Goal: Task Accomplishment & Management: Manage account settings

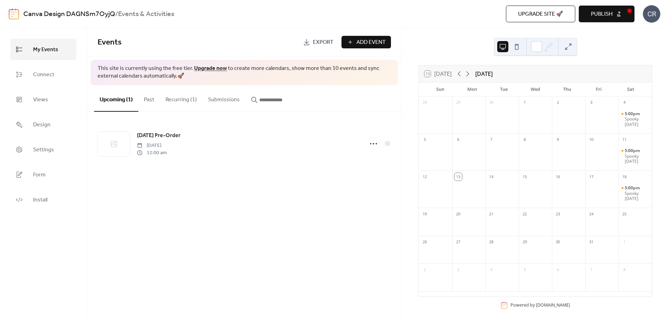
click at [653, 18] on div "CR" at bounding box center [651, 13] width 17 height 17
click at [664, 13] on div "Canva Design DAGNSm7OyjQ / Events & Activities Upgrade site 🚀 Preview Publish CR" at bounding box center [334, 14] width 669 height 28
click at [635, 103] on div "4" at bounding box center [634, 102] width 33 height 11
click at [532, 48] on div at bounding box center [536, 46] width 11 height 11
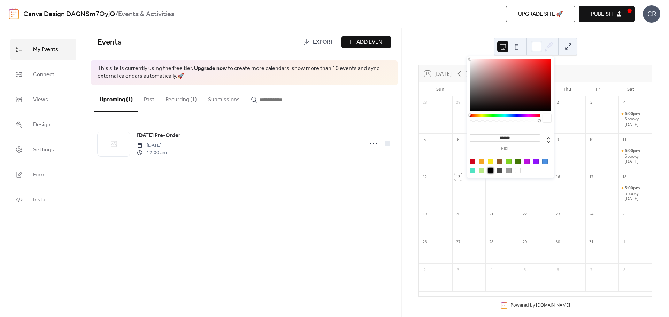
click at [490, 171] on div at bounding box center [491, 171] width 6 height 6
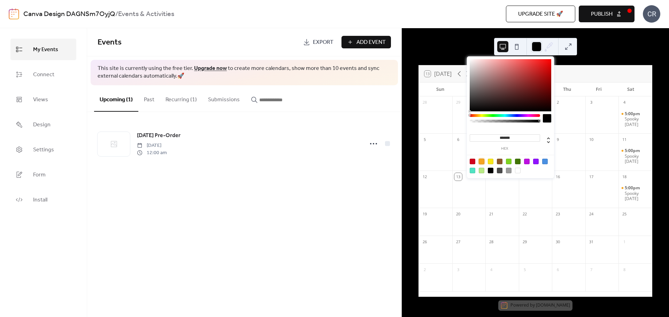
click at [481, 160] on div at bounding box center [482, 162] width 6 height 6
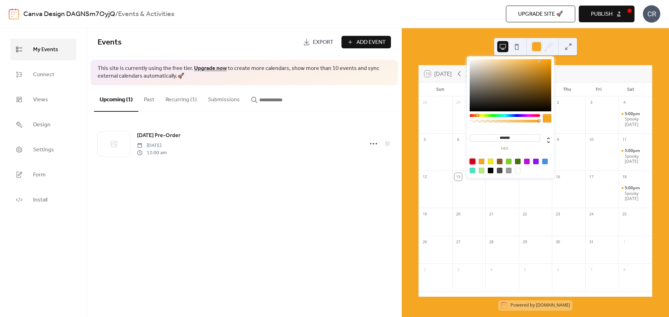
click at [473, 161] on div at bounding box center [473, 162] width 6 height 6
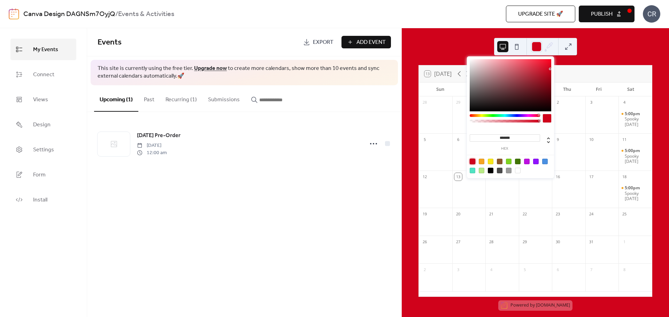
click at [511, 162] on div at bounding box center [509, 162] width 6 height 6
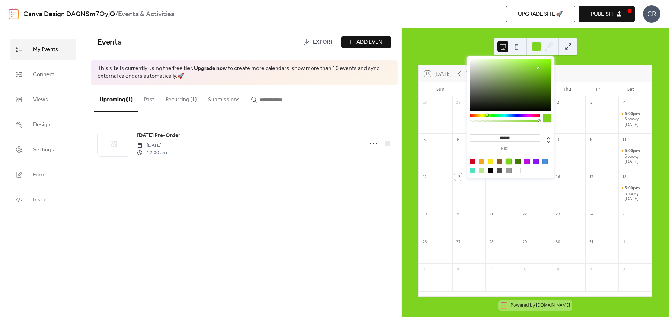
click at [519, 161] on div at bounding box center [518, 162] width 6 height 6
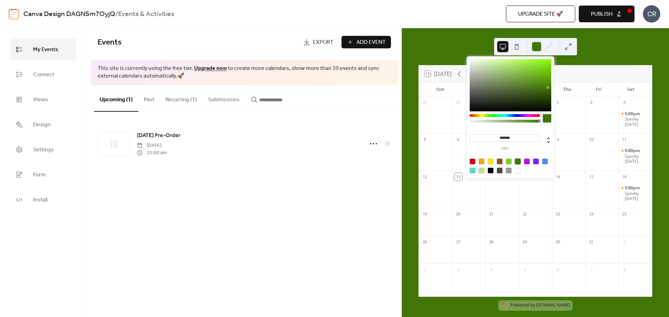
click at [517, 168] on div at bounding box center [518, 171] width 6 height 6
type input "*******"
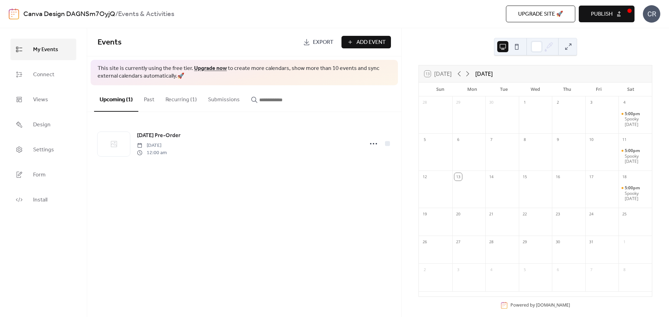
click at [640, 103] on div "4" at bounding box center [634, 102] width 33 height 11
click at [47, 47] on span "My Events" at bounding box center [45, 49] width 25 height 11
click at [630, 119] on div "Spooky [DATE]" at bounding box center [637, 121] width 24 height 11
click at [607, 116] on div at bounding box center [612, 116] width 10 height 10
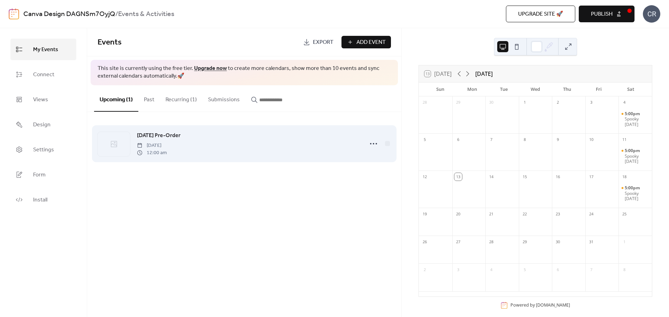
click at [339, 140] on div "[DATE] Pre-Order [DATE] 12:00 am" at bounding box center [248, 143] width 223 height 25
click at [381, 146] on div at bounding box center [378, 144] width 24 height 14
click at [373, 146] on icon at bounding box center [373, 143] width 11 height 11
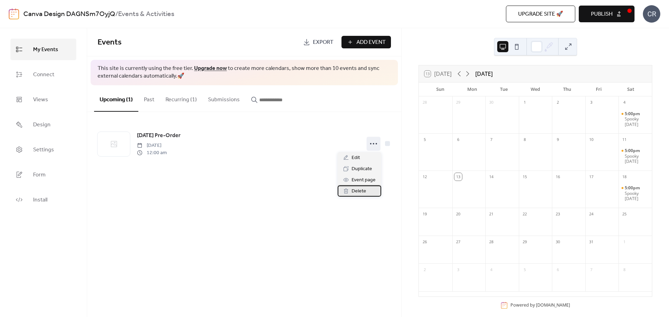
click at [364, 191] on span "Delete" at bounding box center [359, 191] width 15 height 8
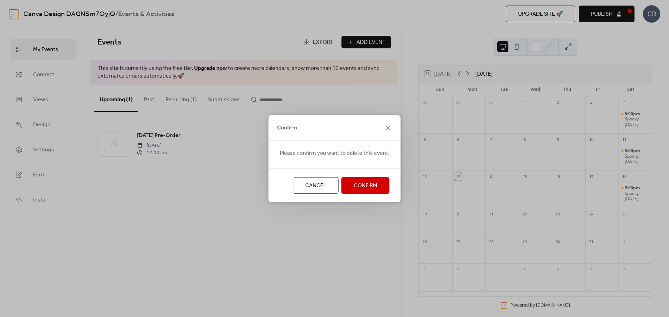
click at [386, 131] on icon at bounding box center [388, 128] width 8 height 8
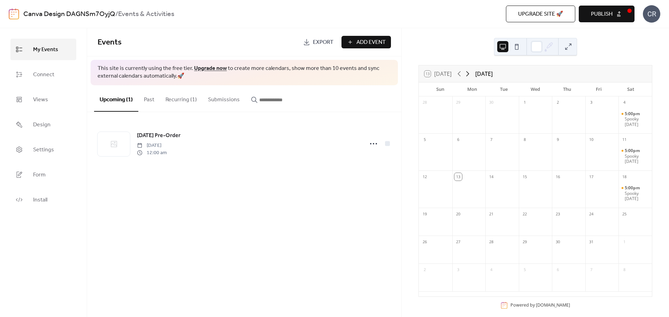
click at [470, 73] on icon at bounding box center [467, 74] width 8 height 8
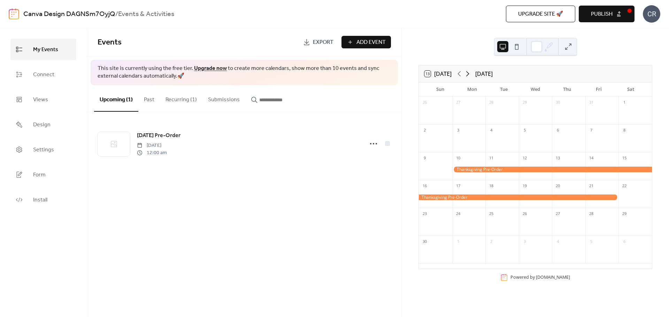
click at [470, 73] on icon at bounding box center [467, 74] width 8 height 8
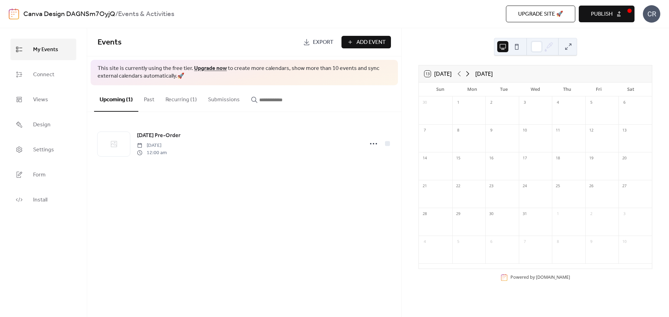
click at [470, 73] on icon at bounding box center [467, 74] width 8 height 8
click at [459, 73] on icon at bounding box center [459, 74] width 8 height 8
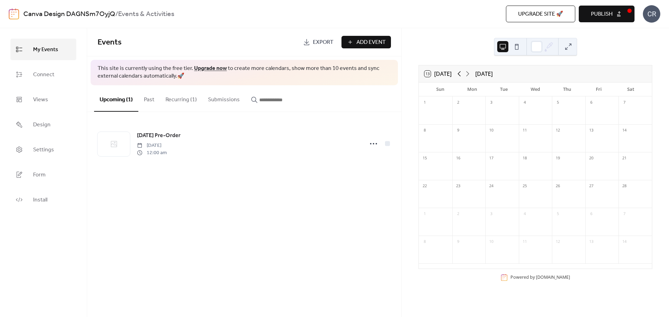
click at [459, 73] on icon at bounding box center [459, 74] width 8 height 8
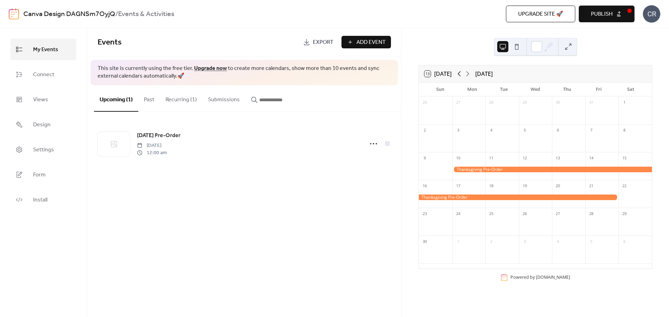
click at [459, 72] on icon at bounding box center [459, 74] width 8 height 8
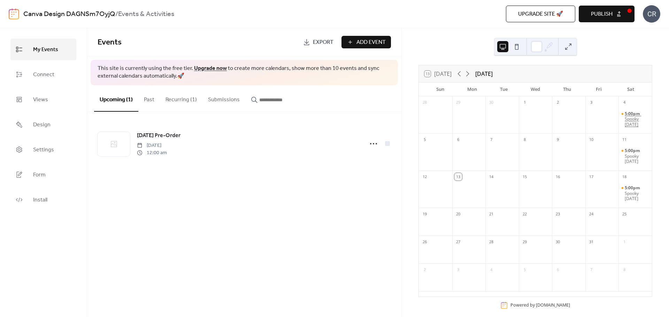
click at [632, 116] on span "5:00pm" at bounding box center [633, 114] width 16 height 6
click at [612, 113] on div at bounding box center [614, 113] width 10 height 10
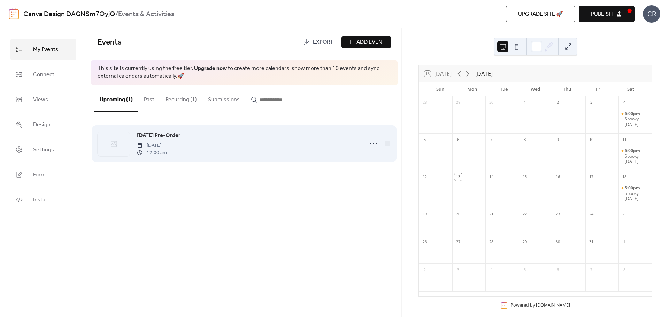
click at [199, 133] on div "[DATE] Pre-Order [DATE] 12:00 am" at bounding box center [248, 143] width 223 height 25
click at [371, 145] on icon at bounding box center [373, 143] width 11 height 11
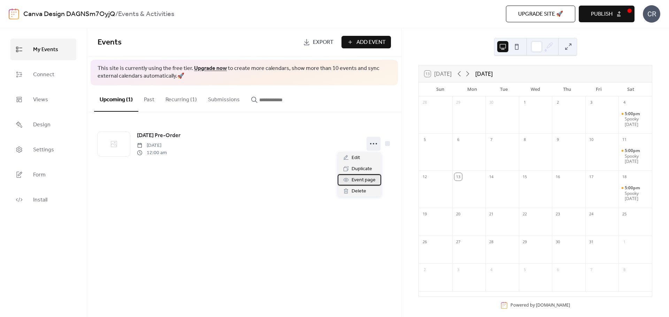
click at [360, 180] on span "Event page" at bounding box center [364, 180] width 24 height 8
click at [174, 102] on button "Recurring (1)" at bounding box center [181, 98] width 43 height 26
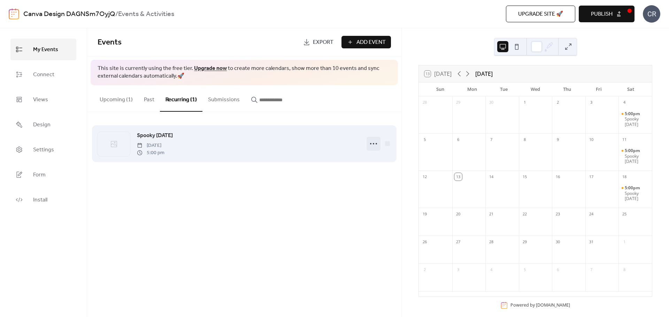
click at [373, 146] on icon at bounding box center [373, 143] width 11 height 11
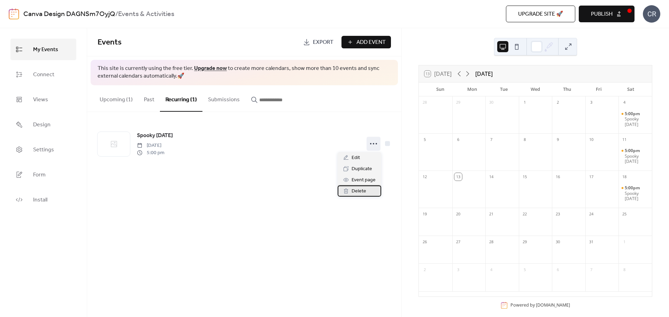
click at [361, 195] on span "Delete" at bounding box center [359, 191] width 15 height 8
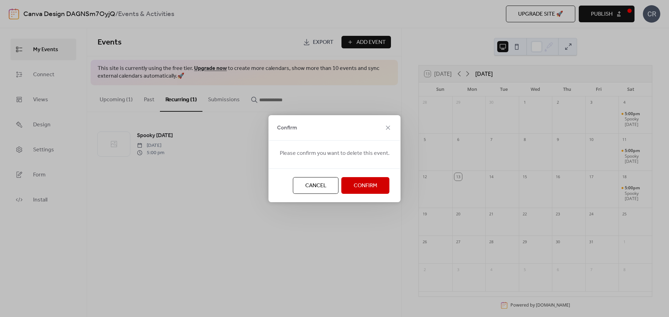
click at [361, 182] on span "Confirm" at bounding box center [366, 186] width 24 height 8
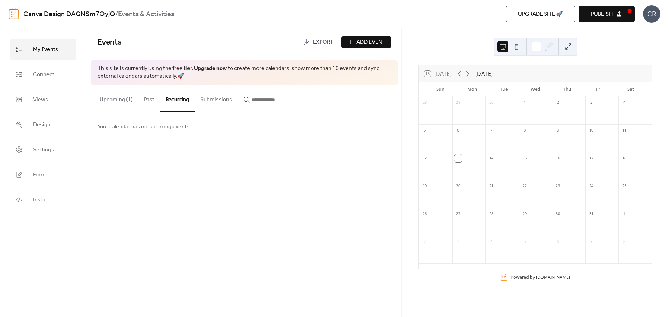
click at [125, 102] on button "Upcoming (1)" at bounding box center [116, 98] width 44 height 26
click at [350, 39] on button "Add Event" at bounding box center [365, 42] width 49 height 13
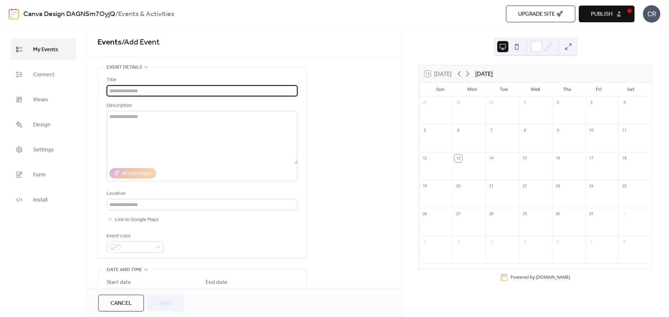
click at [245, 90] on input "text" at bounding box center [202, 90] width 191 height 11
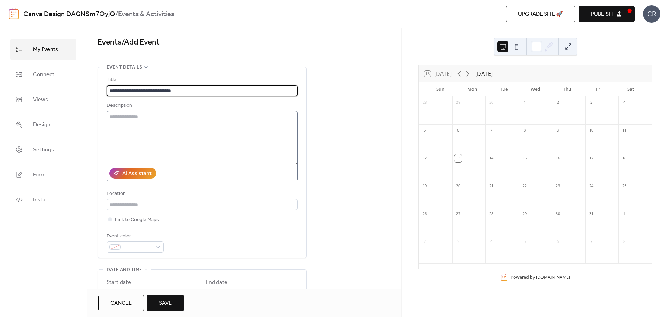
type input "**********"
click at [232, 141] on textarea at bounding box center [202, 137] width 191 height 53
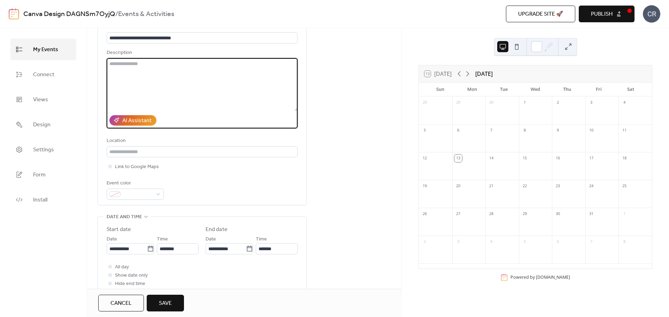
scroll to position [70, 0]
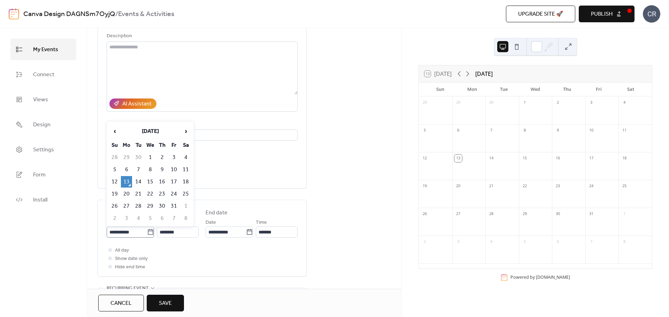
click at [149, 232] on icon at bounding box center [150, 232] width 7 height 7
click at [147, 232] on input "**********" at bounding box center [127, 232] width 40 height 11
click at [153, 182] on td "15" at bounding box center [150, 181] width 11 height 11
type input "**********"
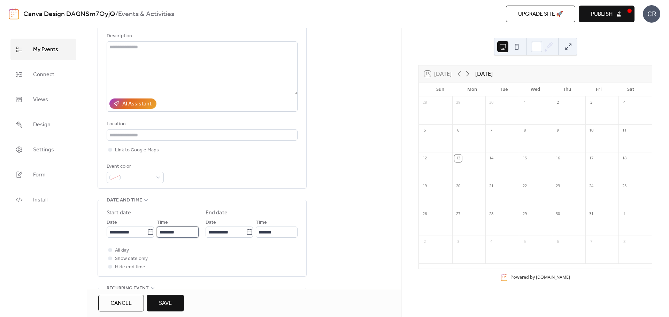
click at [165, 232] on input "********" at bounding box center [178, 232] width 42 height 11
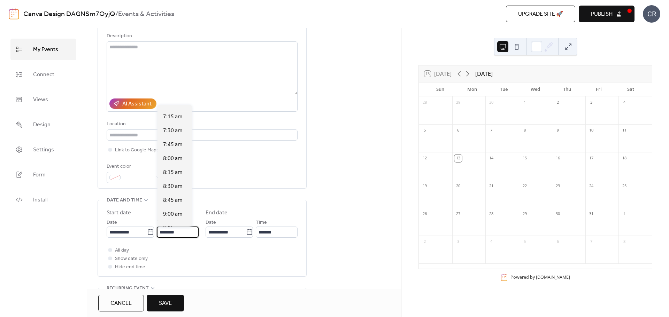
scroll to position [425, 0]
click at [173, 188] on span "9:00 am" at bounding box center [173, 189] width 20 height 8
type input "*******"
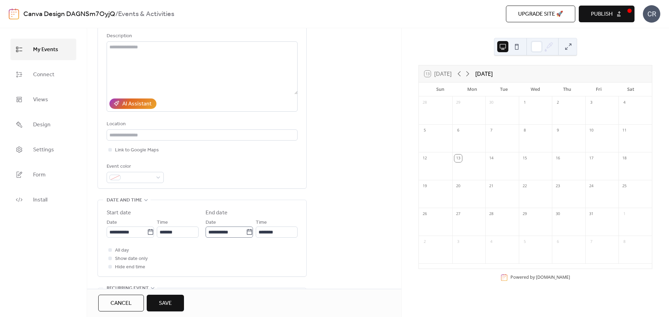
click at [246, 232] on icon at bounding box center [249, 232] width 7 height 7
click at [246, 232] on input "**********" at bounding box center [226, 232] width 40 height 11
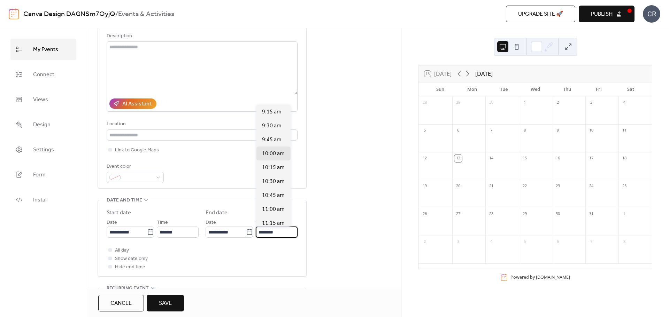
click at [284, 231] on input "********" at bounding box center [277, 232] width 42 height 11
click at [271, 123] on span "10:00 pm" at bounding box center [273, 122] width 23 height 8
type input "********"
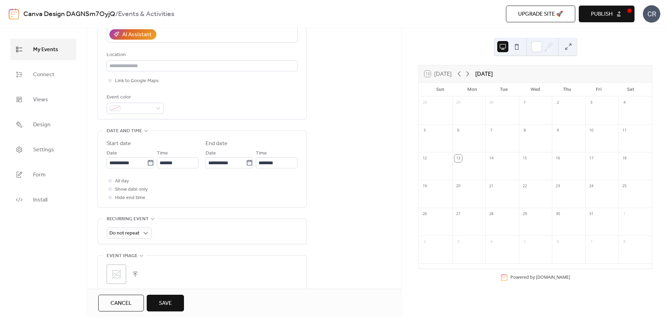
scroll to position [139, 0]
click at [123, 275] on span "Weekly" at bounding box center [120, 275] width 17 height 8
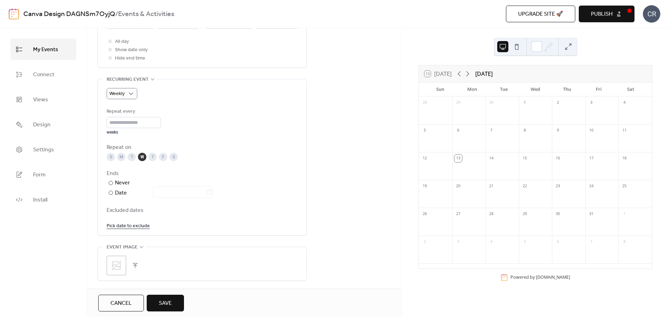
scroll to position [359, 0]
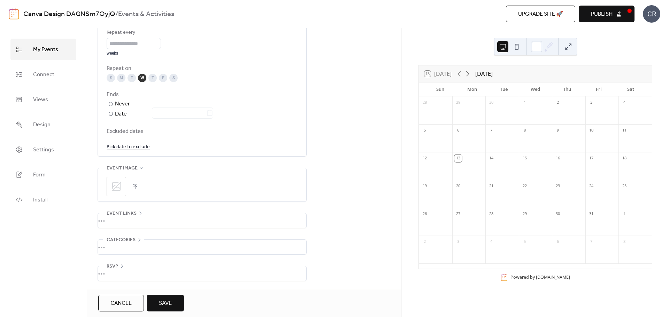
click at [129, 245] on div "•••" at bounding box center [202, 247] width 208 height 15
click at [168, 298] on button "Save" at bounding box center [165, 303] width 37 height 17
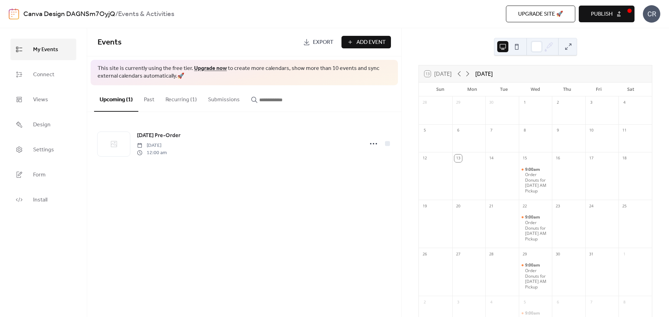
click at [183, 102] on button "Recurring (1)" at bounding box center [181, 98] width 43 height 26
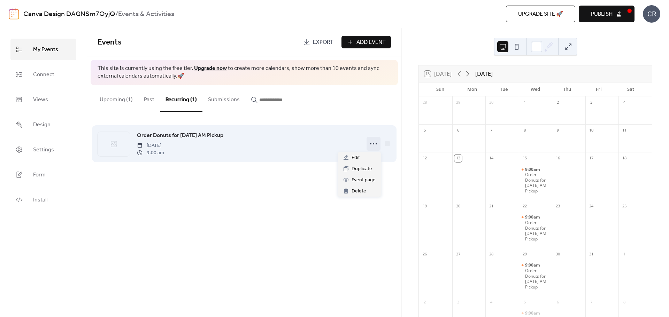
click at [372, 142] on icon at bounding box center [373, 143] width 11 height 11
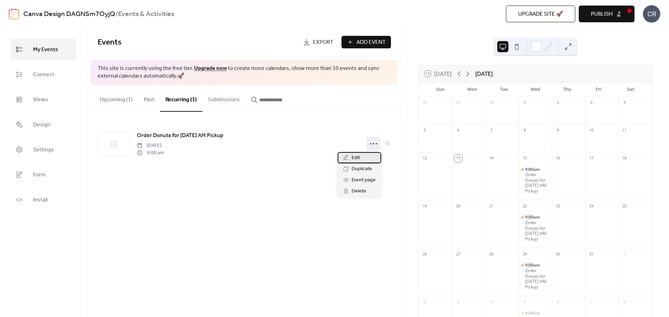
click at [366, 158] on div "Edit" at bounding box center [360, 157] width 44 height 11
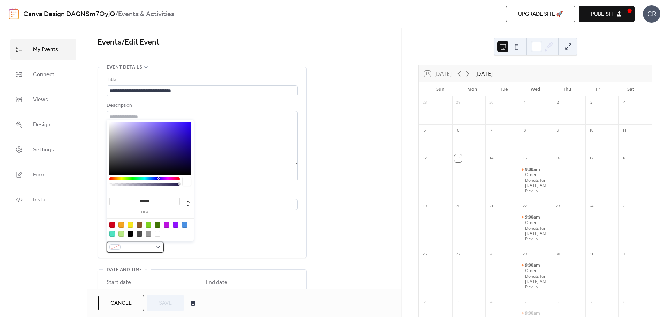
click at [142, 252] on div at bounding box center [135, 247] width 57 height 11
click at [157, 224] on div at bounding box center [158, 225] width 6 height 6
type input "*******"
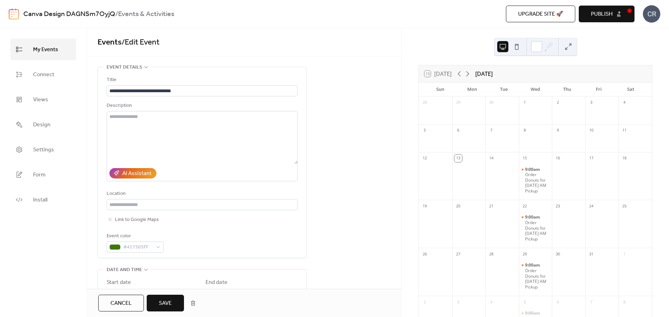
click at [159, 306] on button "Save" at bounding box center [165, 303] width 37 height 17
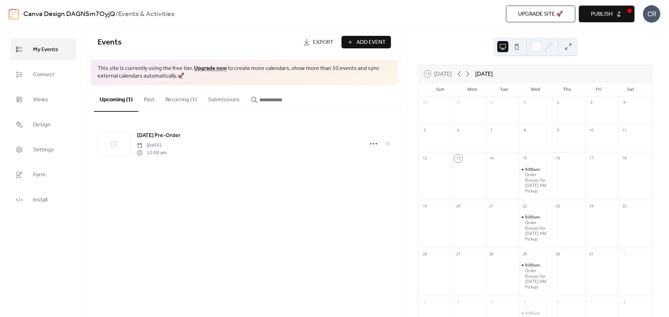
click at [172, 98] on button "Recurring (1)" at bounding box center [181, 98] width 43 height 26
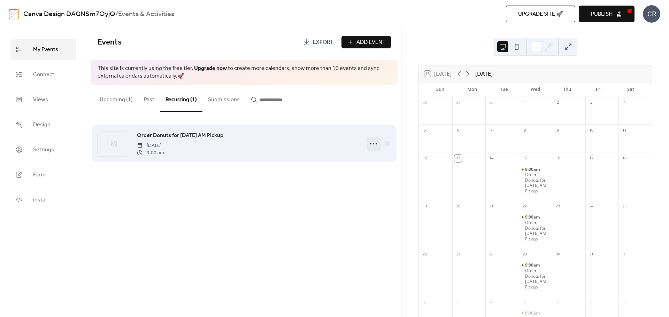
click at [370, 144] on icon at bounding box center [373, 143] width 11 height 11
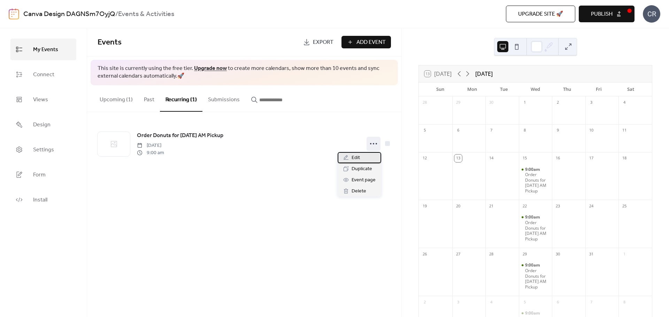
click at [362, 160] on div "Edit" at bounding box center [360, 157] width 44 height 11
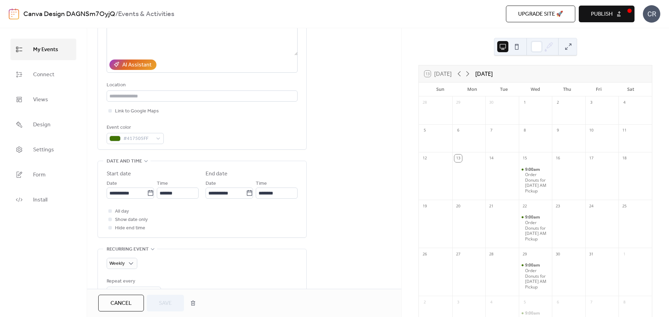
scroll to position [174, 0]
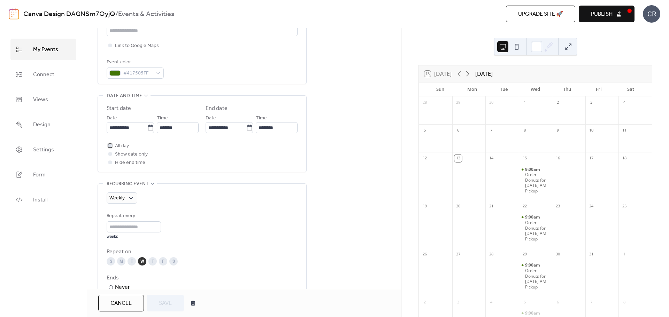
click at [122, 147] on span "All day" at bounding box center [122, 146] width 14 height 8
click at [165, 302] on span "Save" at bounding box center [165, 304] width 13 height 8
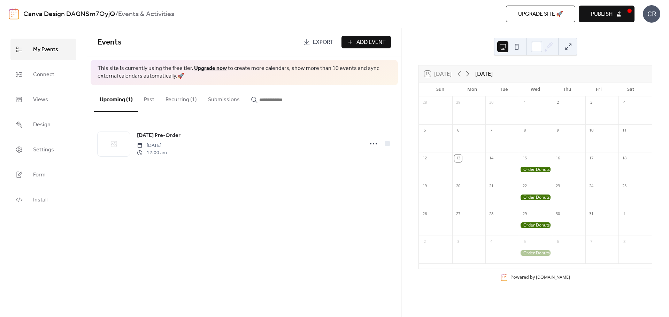
click at [533, 169] on div at bounding box center [535, 170] width 33 height 6
click at [497, 167] on div at bounding box center [501, 170] width 33 height 14
click at [481, 167] on div at bounding box center [468, 170] width 33 height 14
click at [604, 165] on div at bounding box center [601, 170] width 33 height 14
click at [373, 43] on span "Add Event" at bounding box center [370, 42] width 29 height 8
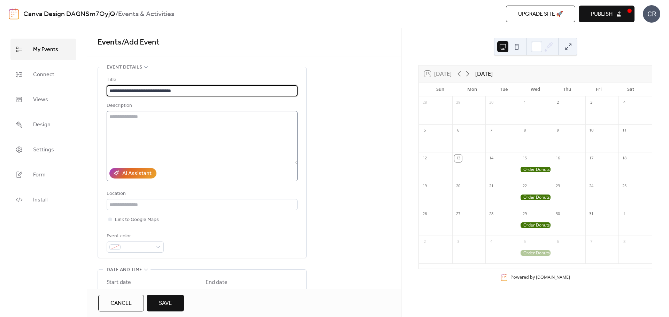
type input "**********"
click at [228, 139] on textarea at bounding box center [202, 137] width 191 height 53
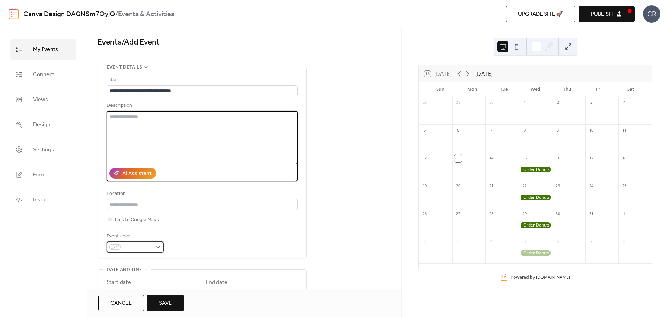
click at [152, 247] on span at bounding box center [137, 248] width 29 height 8
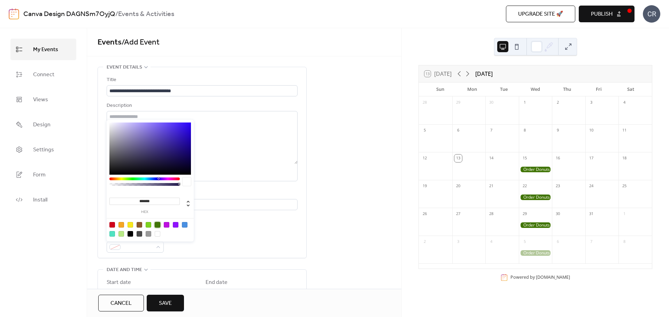
click at [156, 224] on div at bounding box center [158, 225] width 6 height 6
type input "*******"
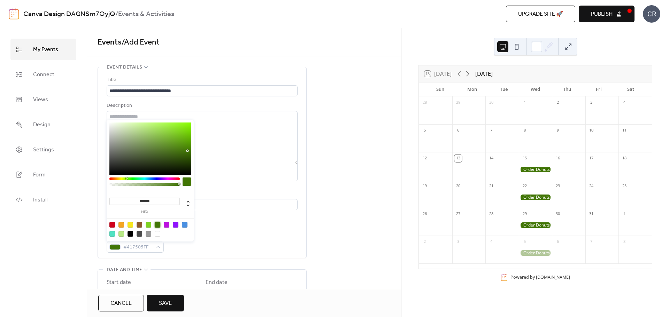
click at [215, 189] on div "**********" at bounding box center [202, 164] width 191 height 177
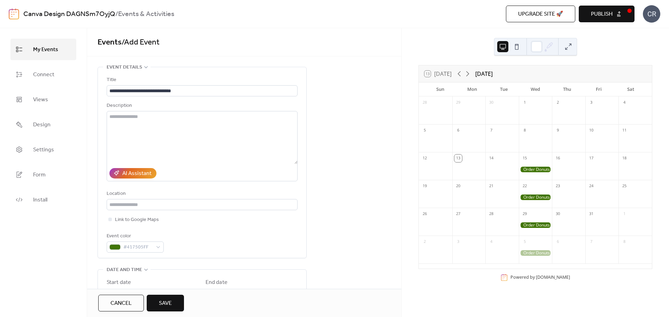
scroll to position [105, 0]
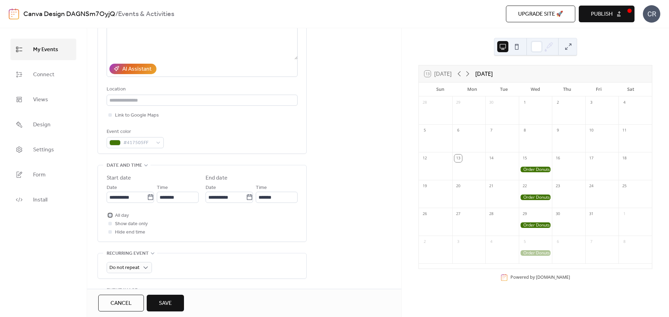
click at [121, 215] on span "All day" at bounding box center [122, 216] width 14 height 8
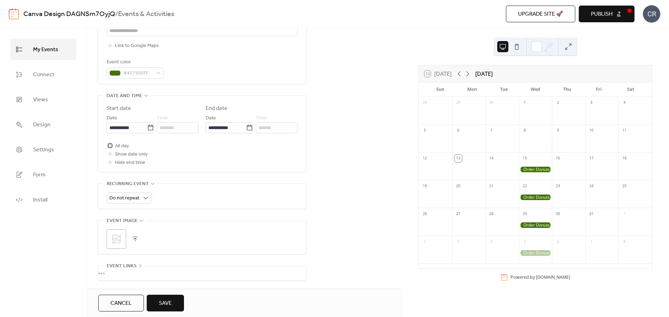
scroll to position [244, 0]
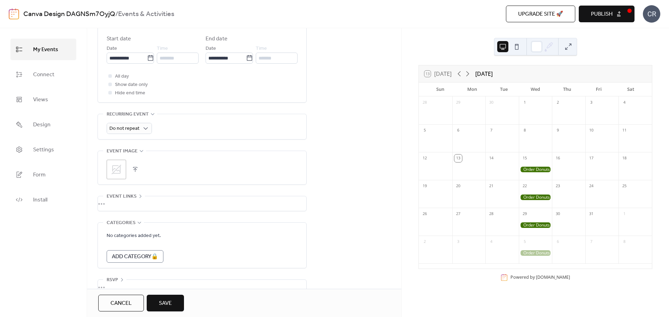
click at [171, 302] on span "Save" at bounding box center [165, 304] width 13 height 8
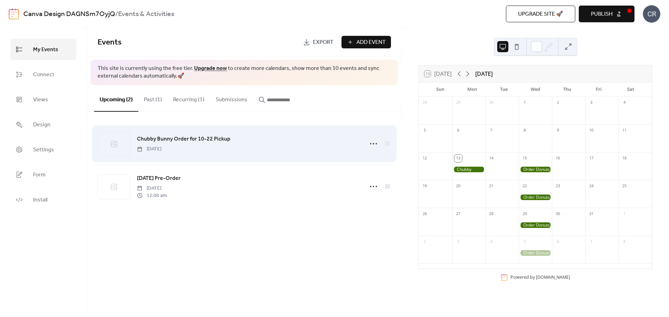
click at [195, 143] on span "Chubby Bunny Order for 10-22 Pickup" at bounding box center [183, 139] width 93 height 8
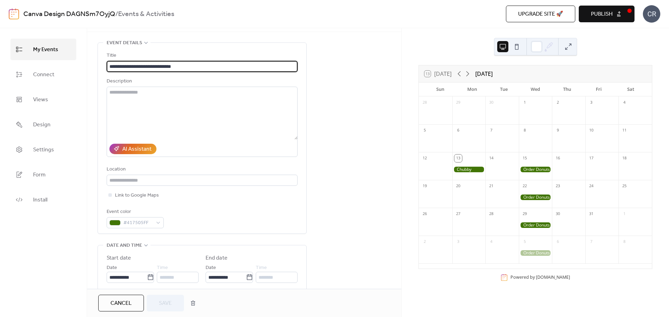
scroll to position [35, 0]
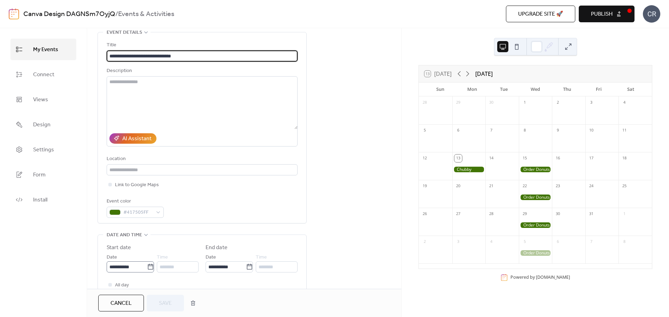
click at [150, 265] on icon at bounding box center [150, 267] width 5 height 6
click at [147, 265] on input "**********" at bounding box center [127, 267] width 40 height 11
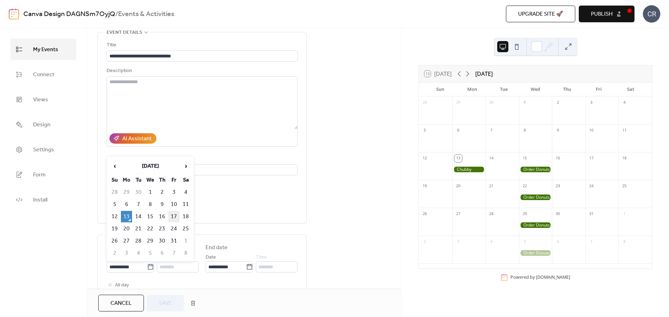
click at [175, 216] on td "17" at bounding box center [173, 216] width 11 height 11
type input "**********"
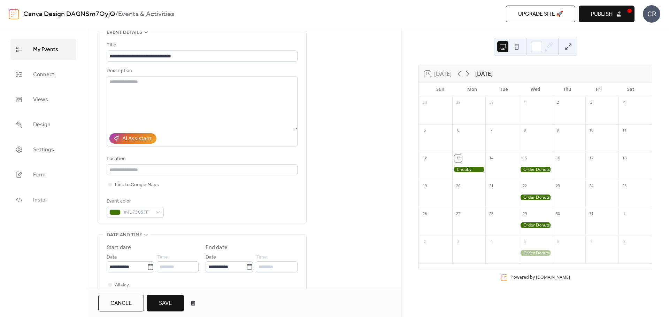
click at [171, 308] on span "Save" at bounding box center [165, 304] width 13 height 8
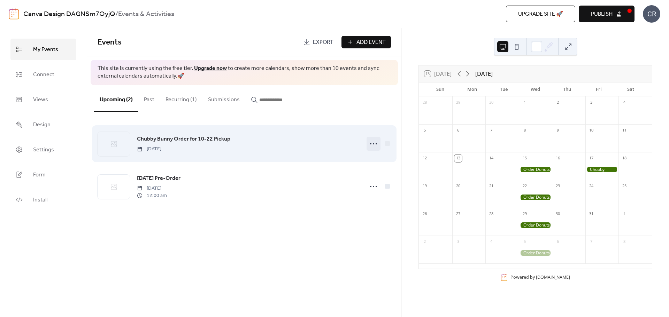
click at [374, 145] on icon at bounding box center [373, 143] width 11 height 11
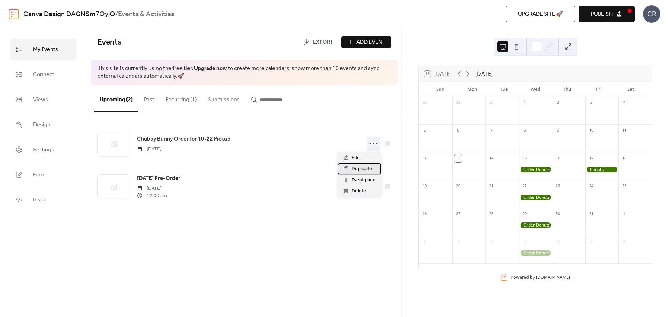
click at [369, 170] on span "Duplicate" at bounding box center [362, 169] width 21 height 8
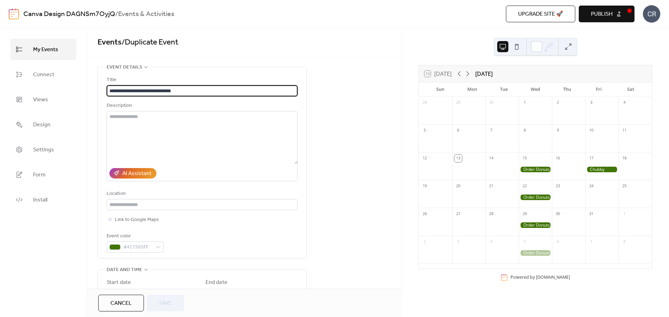
click at [173, 88] on input "**********" at bounding box center [202, 90] width 191 height 11
type input "**********"
click at [223, 138] on textarea at bounding box center [202, 137] width 191 height 53
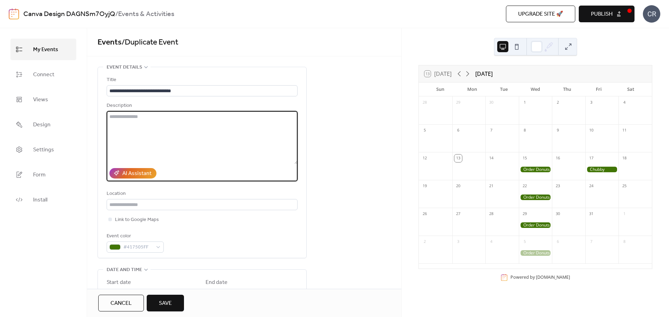
click at [179, 295] on div "Cancel Save" at bounding box center [244, 303] width 314 height 28
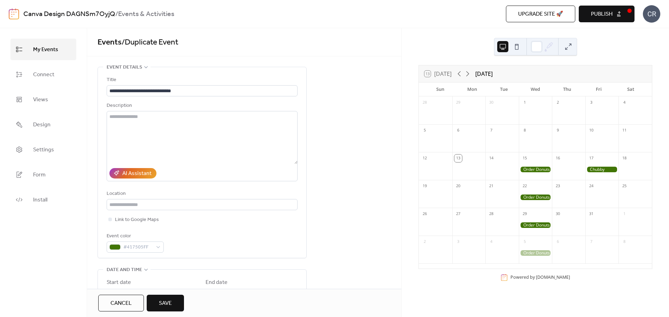
click at [176, 298] on button "Save" at bounding box center [165, 303] width 37 height 17
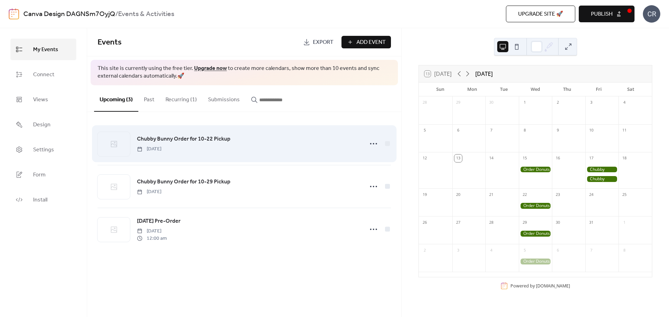
click at [204, 148] on div "Chubby Bunny Order for 10-22 Pickup [DATE]" at bounding box center [248, 144] width 223 height 18
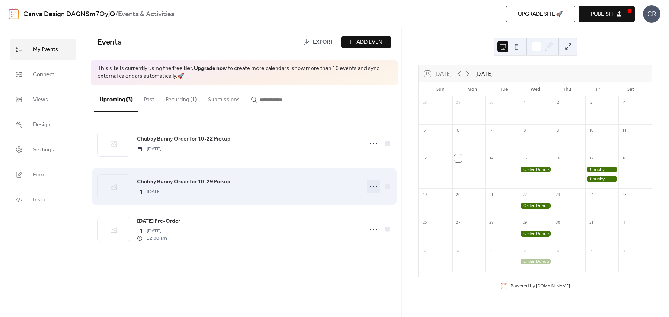
click at [371, 185] on icon at bounding box center [373, 186] width 11 height 11
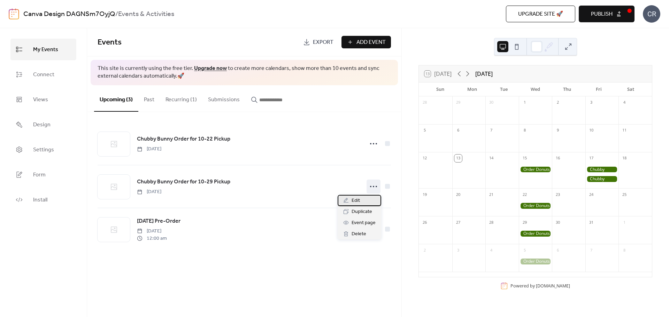
click at [361, 200] on div "Edit" at bounding box center [360, 200] width 44 height 11
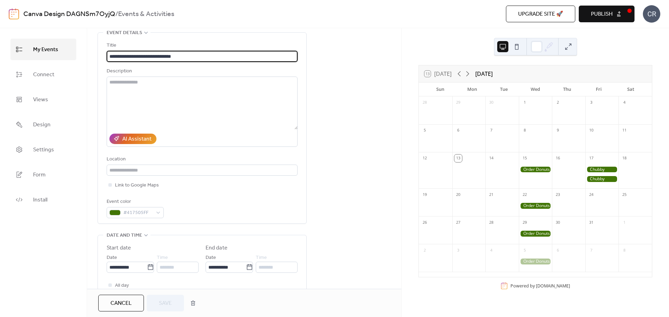
scroll to position [35, 0]
click at [149, 267] on icon at bounding box center [150, 267] width 7 height 7
click at [147, 267] on input "**********" at bounding box center [127, 267] width 40 height 11
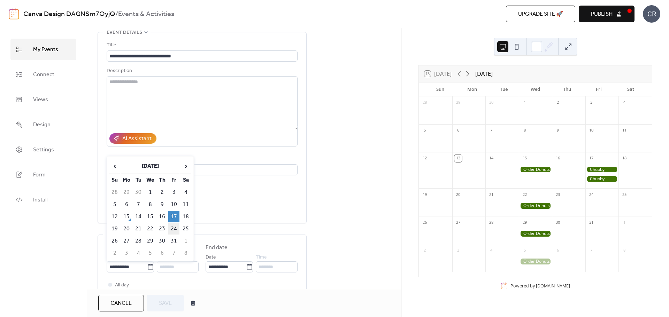
click at [172, 229] on td "24" at bounding box center [173, 228] width 11 height 11
type input "**********"
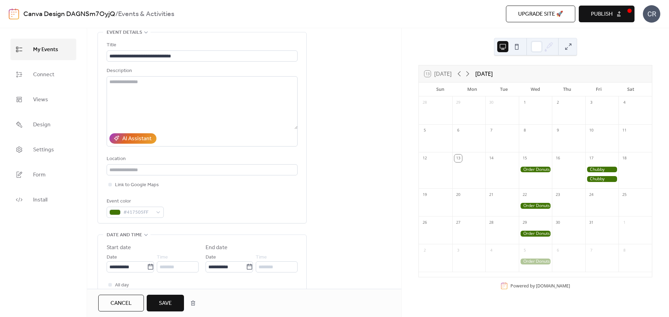
click at [166, 310] on button "Save" at bounding box center [165, 303] width 37 height 17
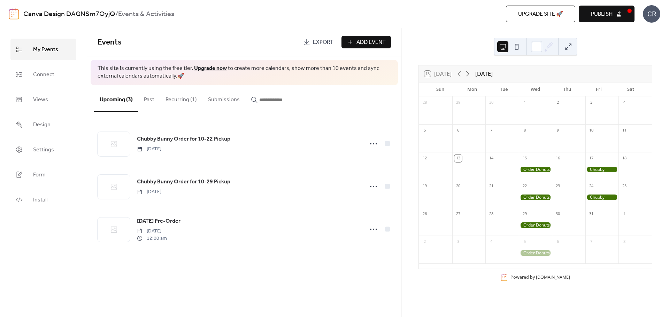
click at [536, 169] on div at bounding box center [535, 170] width 33 height 6
click at [184, 100] on button "Recurring (1)" at bounding box center [181, 98] width 43 height 26
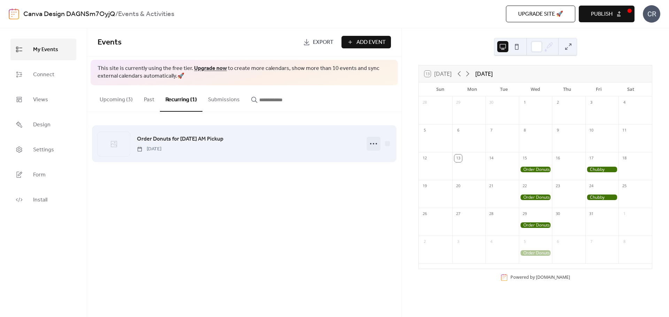
click at [372, 145] on icon at bounding box center [373, 143] width 11 height 11
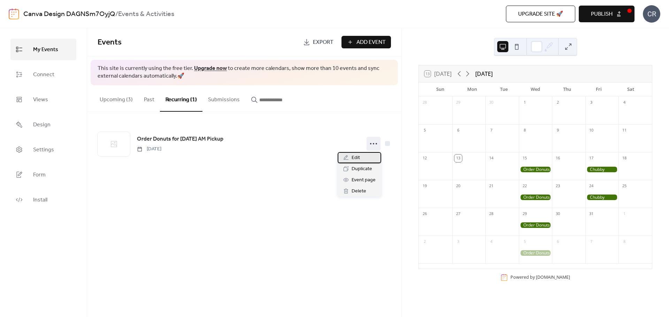
click at [360, 160] on div "Edit" at bounding box center [360, 157] width 44 height 11
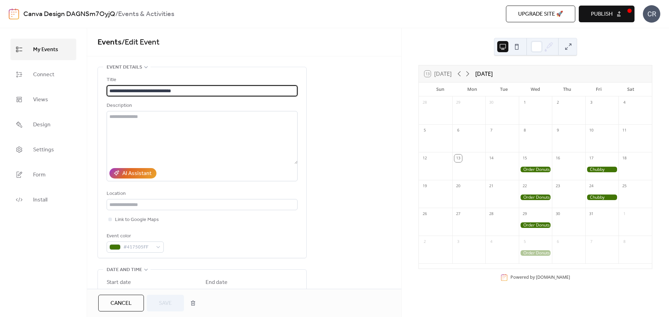
drag, startPoint x: 123, startPoint y: 89, endPoint x: 107, endPoint y: 90, distance: 16.1
click at [107, 90] on input "**********" at bounding box center [202, 90] width 191 height 11
click at [126, 92] on input "**********" at bounding box center [202, 90] width 191 height 11
type input "**********"
click at [160, 300] on span "Save" at bounding box center [165, 304] width 13 height 8
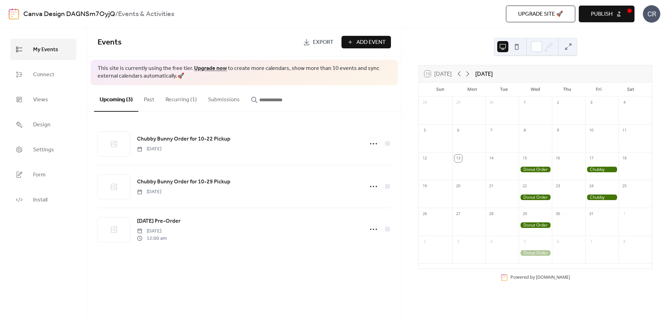
click at [376, 40] on span "Add Event" at bounding box center [370, 42] width 29 height 8
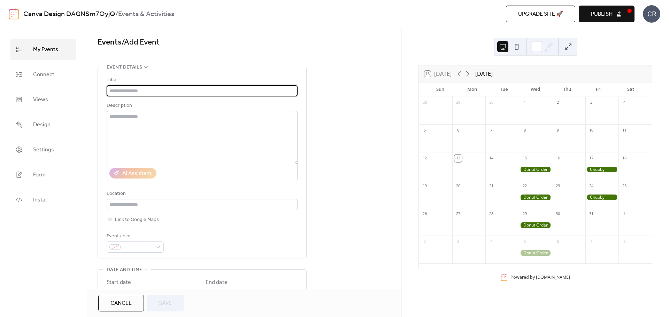
click at [265, 88] on input "text" at bounding box center [202, 90] width 191 height 11
type input "*"
type input "**********"
click at [250, 130] on textarea at bounding box center [202, 137] width 191 height 53
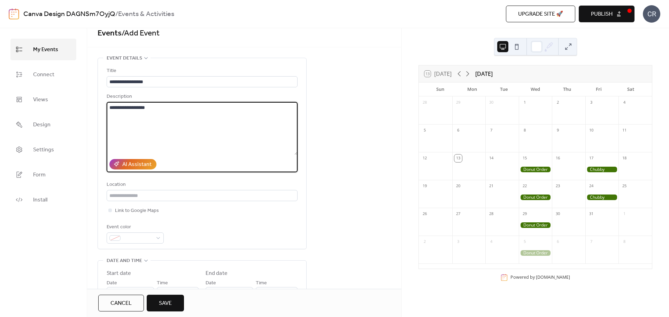
scroll to position [35, 0]
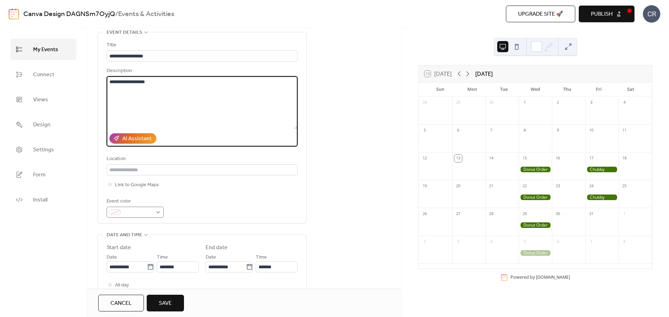
type textarea "**********"
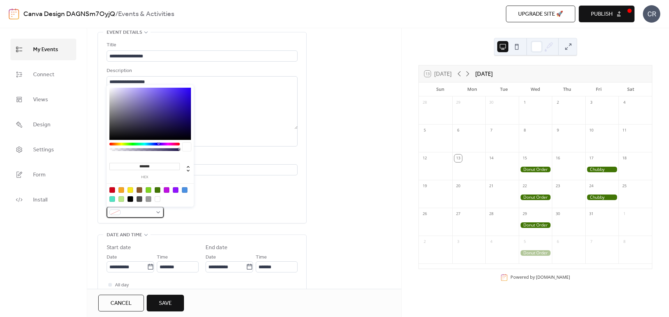
click at [156, 212] on div at bounding box center [135, 212] width 57 height 11
click at [122, 190] on div at bounding box center [121, 190] width 6 height 6
type input "*******"
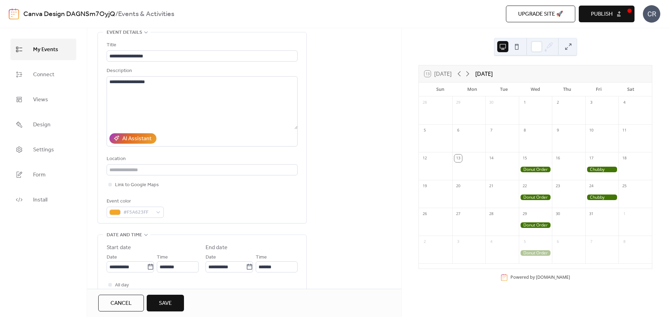
click at [229, 192] on div "**********" at bounding box center [202, 129] width 191 height 177
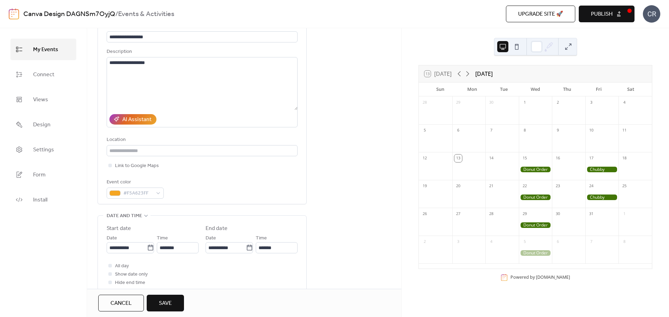
scroll to position [70, 0]
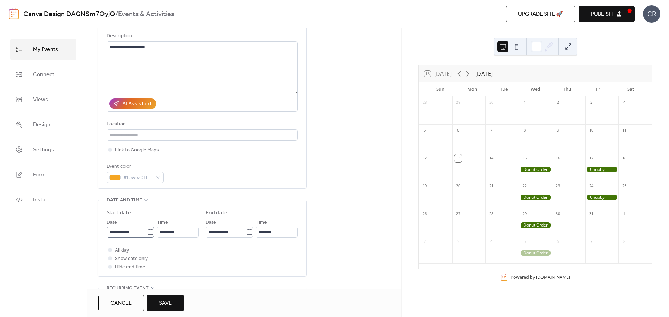
click at [147, 232] on icon at bounding box center [150, 232] width 7 height 7
click at [147, 232] on input "**********" at bounding box center [127, 232] width 40 height 11
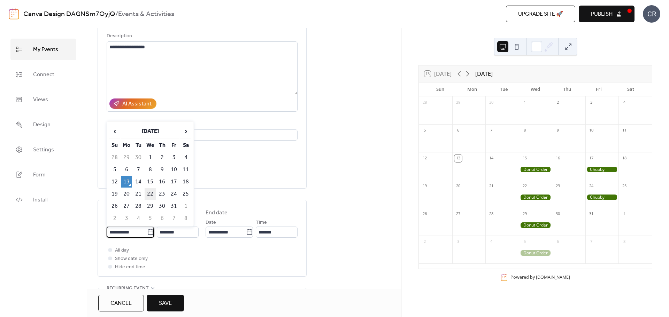
click at [152, 192] on td "22" at bounding box center [150, 193] width 11 height 11
type input "**********"
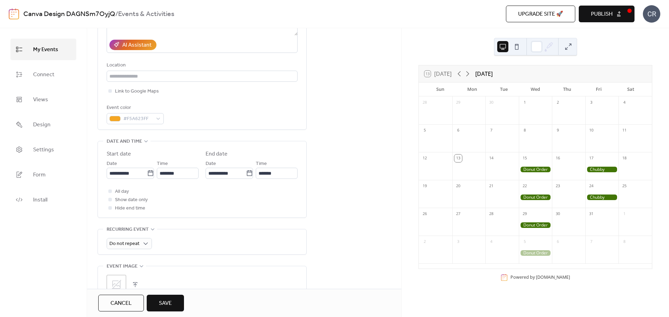
scroll to position [174, 0]
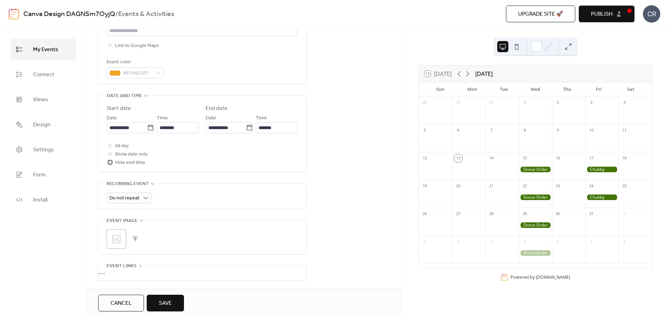
click at [119, 163] on span "Hide end time" at bounding box center [130, 163] width 30 height 8
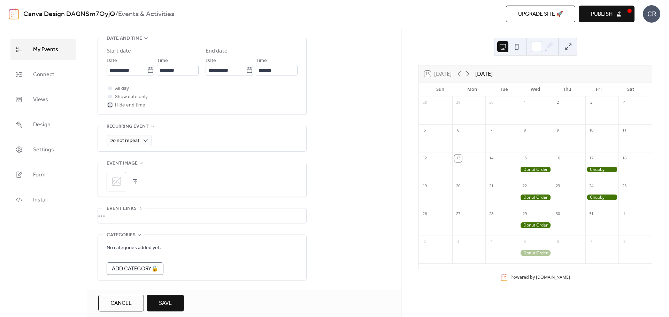
scroll to position [244, 0]
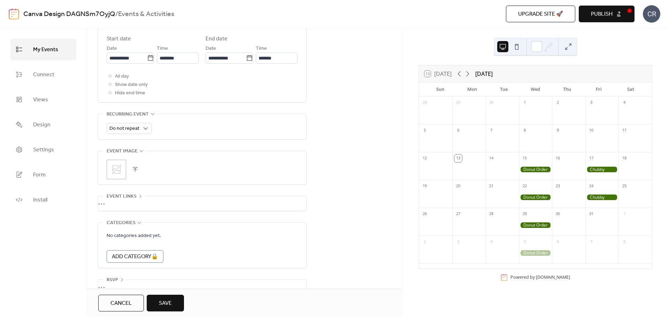
click at [165, 298] on button "Save" at bounding box center [165, 303] width 37 height 17
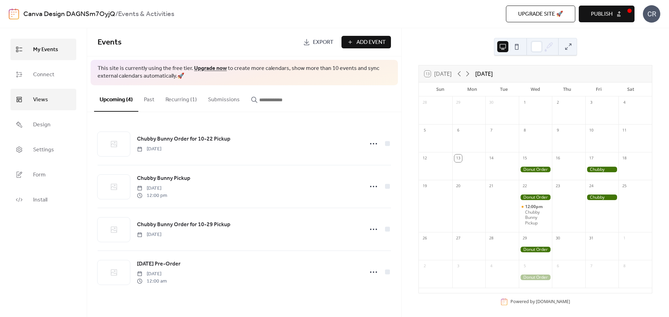
click at [45, 99] on span "Views" at bounding box center [40, 99] width 15 height 11
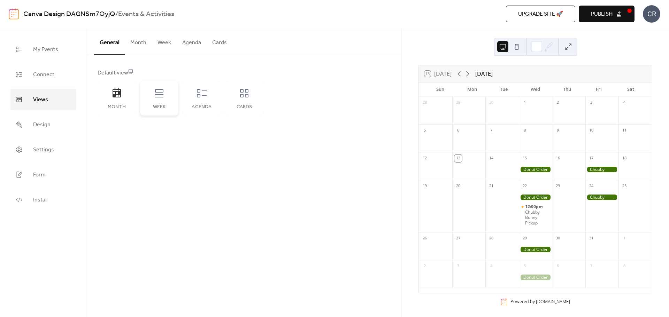
click at [157, 88] on icon at bounding box center [159, 93] width 11 height 11
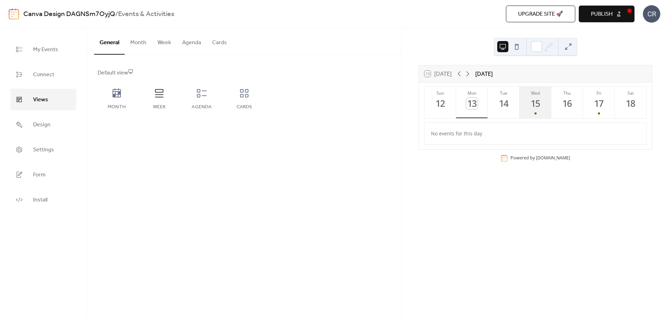
click at [546, 93] on div "Wed" at bounding box center [536, 93] width 28 height 6
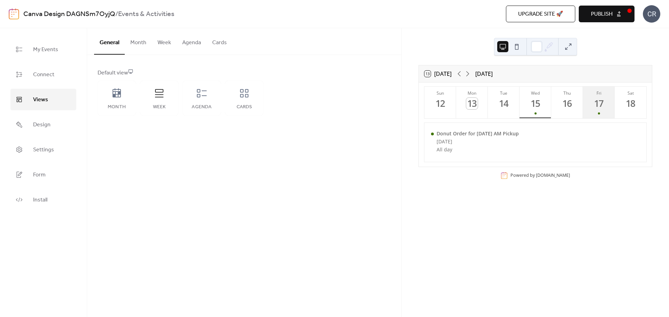
click at [595, 95] on div "Fri" at bounding box center [599, 93] width 28 height 6
click at [469, 74] on icon at bounding box center [467, 73] width 3 height 5
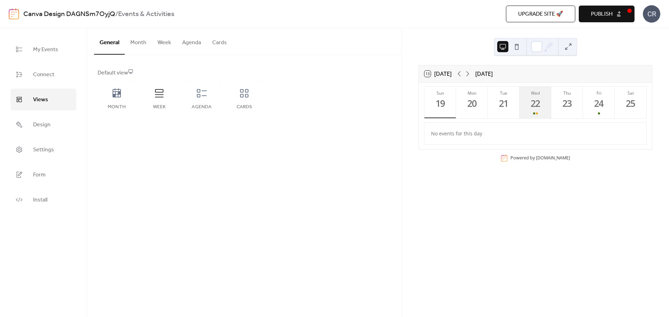
click at [532, 97] on button "Wed 22" at bounding box center [535, 103] width 32 height 32
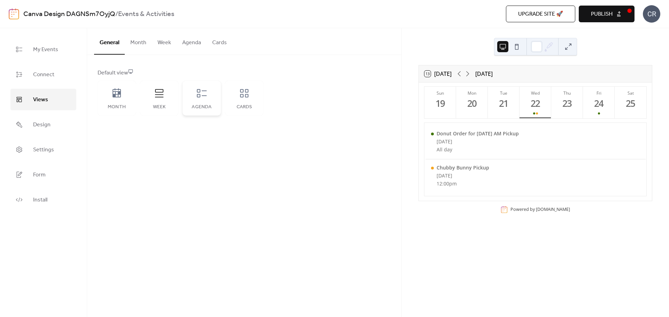
click at [218, 99] on div "Agenda" at bounding box center [202, 98] width 38 height 35
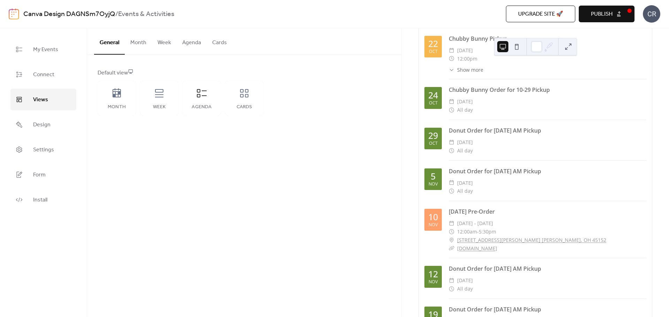
scroll to position [229, 0]
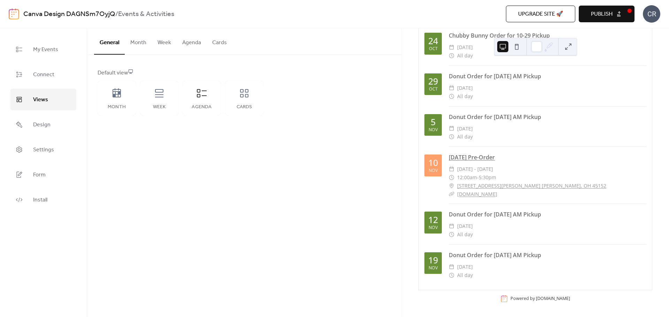
click at [495, 156] on link "[DATE] Pre-Order" at bounding box center [472, 158] width 46 height 8
click at [190, 40] on button "Agenda" at bounding box center [192, 41] width 30 height 26
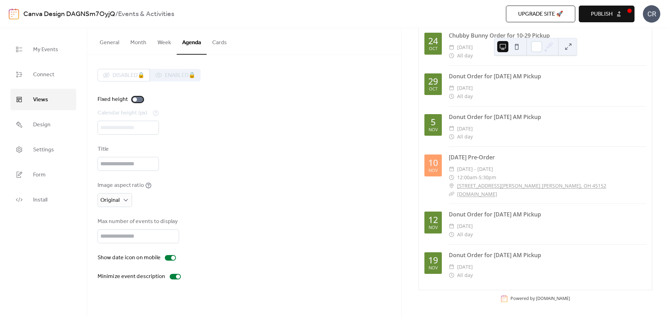
click at [134, 99] on div at bounding box center [135, 100] width 4 height 4
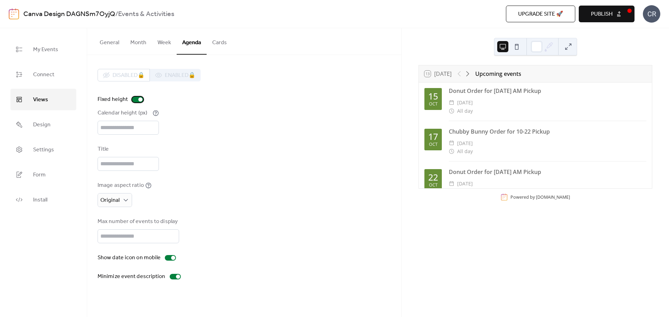
click at [134, 99] on div at bounding box center [137, 100] width 11 height 6
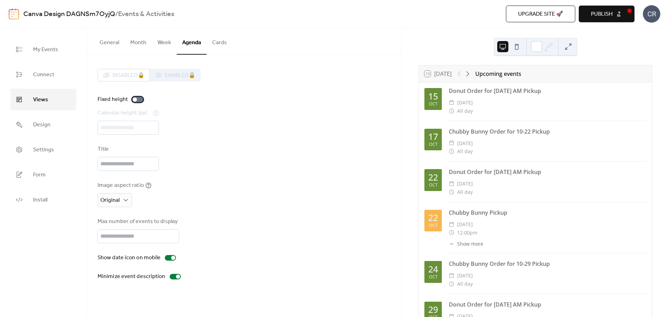
click at [134, 99] on div at bounding box center [135, 100] width 4 height 4
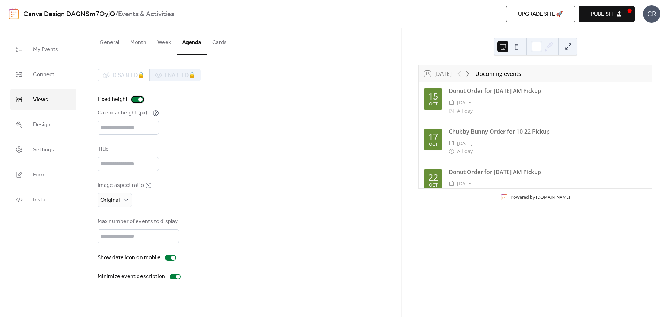
click at [134, 99] on div at bounding box center [137, 100] width 11 height 6
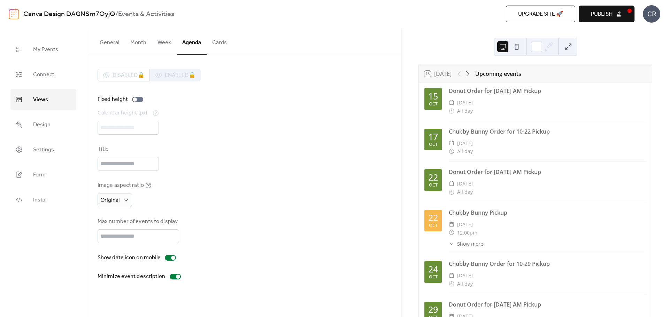
click at [216, 41] on button "Cards" at bounding box center [220, 41] width 26 height 26
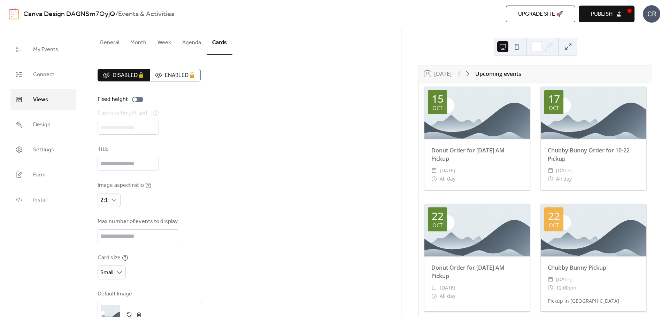
click at [192, 46] on button "Agenda" at bounding box center [192, 41] width 30 height 26
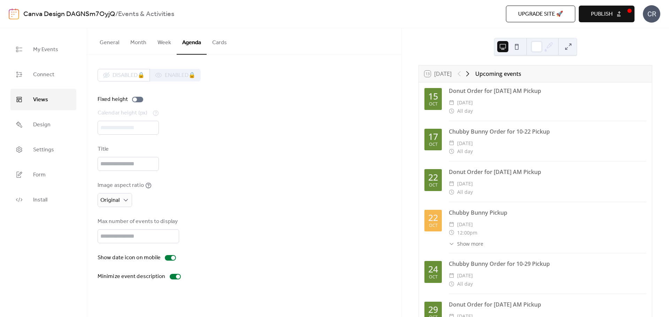
click at [468, 72] on icon at bounding box center [467, 73] width 3 height 5
click at [440, 74] on button "13 [DATE]" at bounding box center [438, 74] width 32 height 10
click at [503, 74] on div "Upcoming events" at bounding box center [498, 74] width 46 height 8
click at [169, 40] on button "Week" at bounding box center [164, 41] width 25 height 26
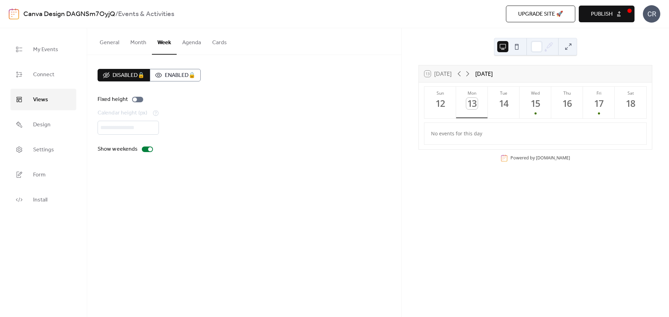
click at [142, 41] on button "Month" at bounding box center [138, 41] width 27 height 26
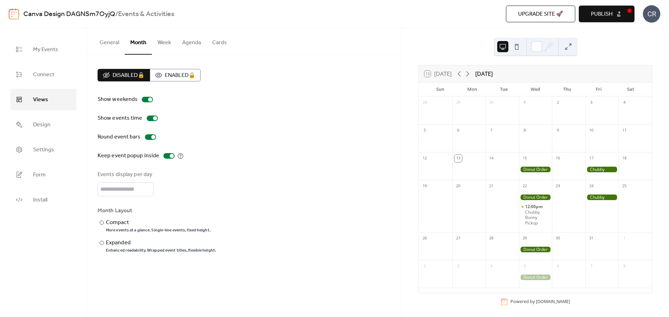
click at [164, 43] on button "Week" at bounding box center [164, 41] width 25 height 26
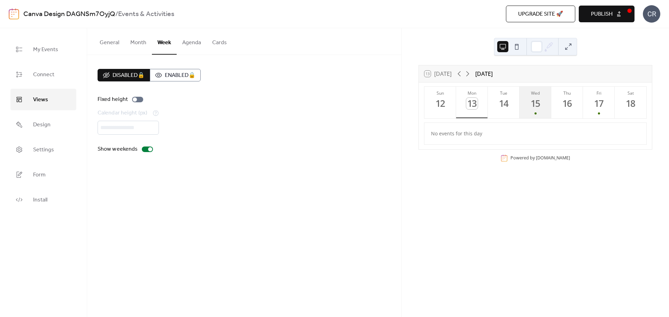
click at [540, 101] on button "Wed 15" at bounding box center [535, 103] width 32 height 32
click at [139, 44] on button "Month" at bounding box center [138, 41] width 27 height 26
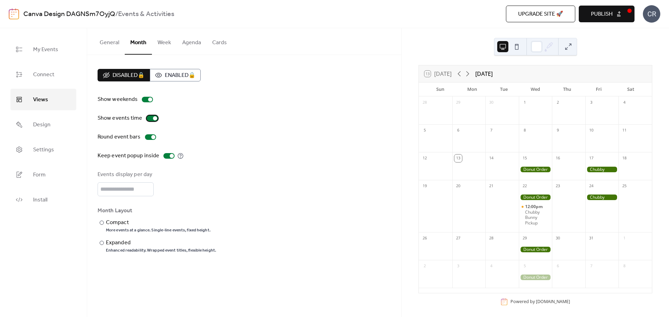
click at [149, 117] on div at bounding box center [152, 119] width 11 height 6
click at [151, 137] on div at bounding box center [153, 137] width 4 height 4
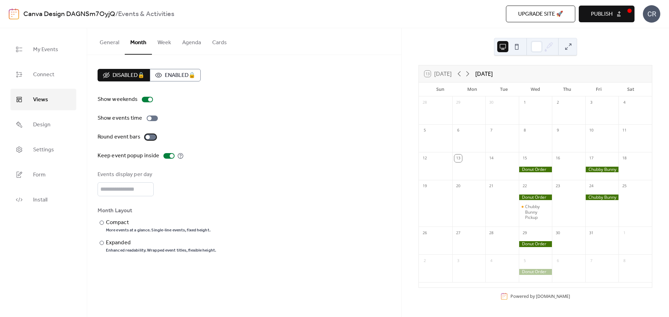
click at [150, 137] on div at bounding box center [150, 137] width 11 height 6
click at [112, 224] on div "Compact" at bounding box center [157, 223] width 103 height 8
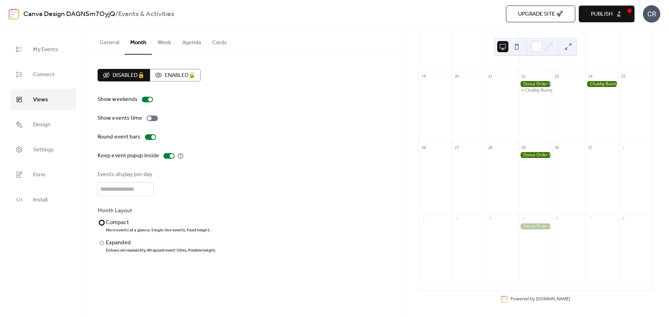
scroll to position [239, 0]
click at [43, 175] on span "Form" at bounding box center [39, 175] width 13 height 11
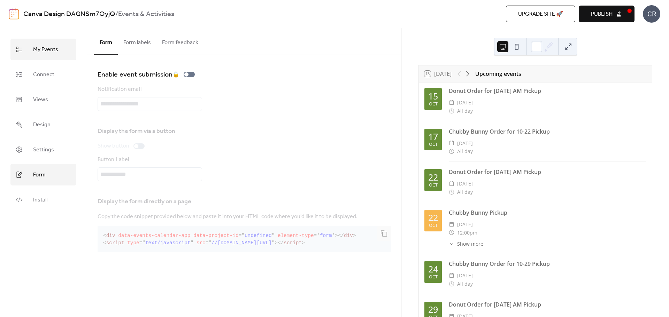
click at [58, 52] on link "My Events" at bounding box center [43, 50] width 66 height 22
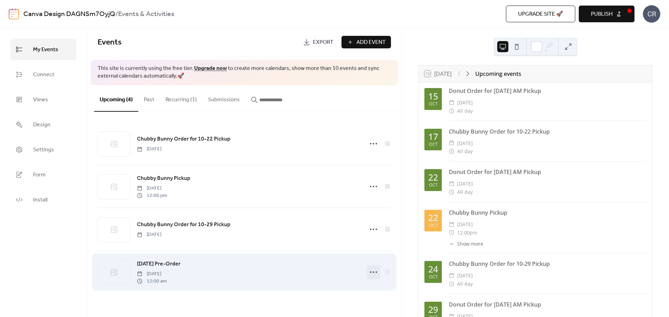
click at [375, 273] on icon at bounding box center [373, 272] width 11 height 11
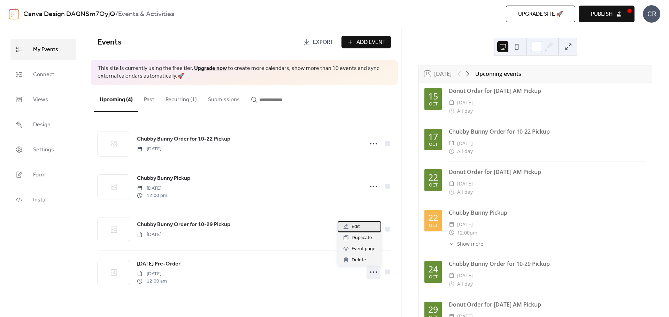
click at [364, 227] on div "Edit" at bounding box center [360, 226] width 44 height 11
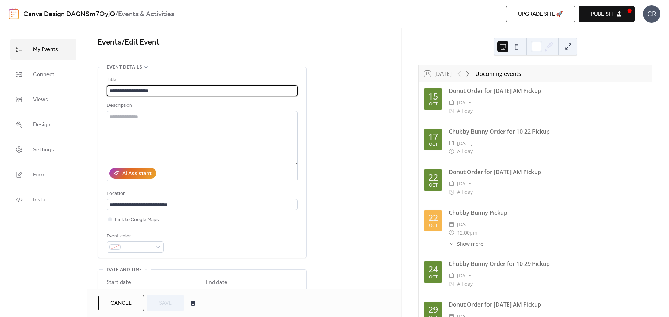
click at [109, 90] on input "**********" at bounding box center [202, 90] width 191 height 11
click at [123, 91] on input "**********" at bounding box center [202, 90] width 191 height 11
type input "**********"
click at [143, 125] on textarea at bounding box center [202, 137] width 191 height 53
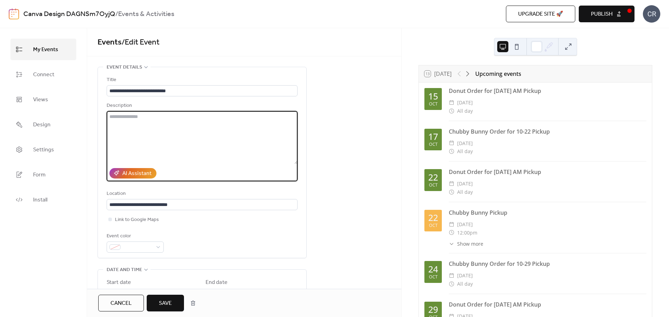
click at [171, 301] on span "Save" at bounding box center [165, 304] width 13 height 8
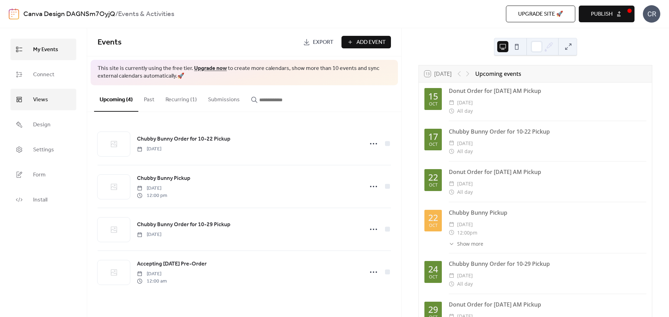
click at [54, 98] on link "Views" at bounding box center [43, 100] width 66 height 22
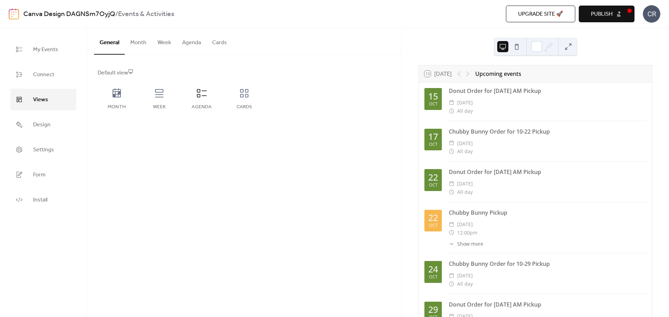
click at [139, 44] on button "Month" at bounding box center [138, 41] width 27 height 26
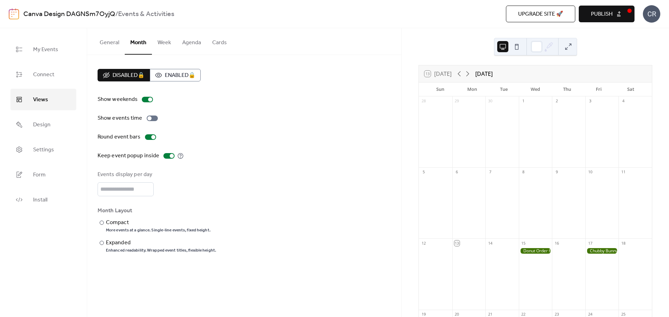
click at [107, 41] on button "General" at bounding box center [109, 41] width 31 height 26
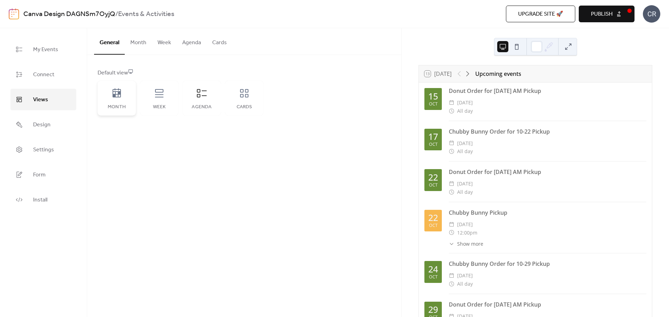
click at [127, 93] on div "Month" at bounding box center [117, 98] width 38 height 35
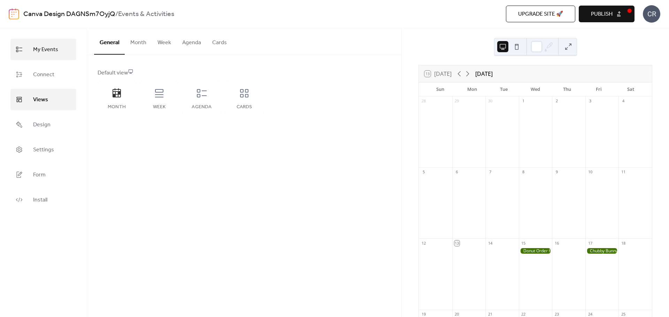
click at [47, 51] on span "My Events" at bounding box center [45, 49] width 25 height 11
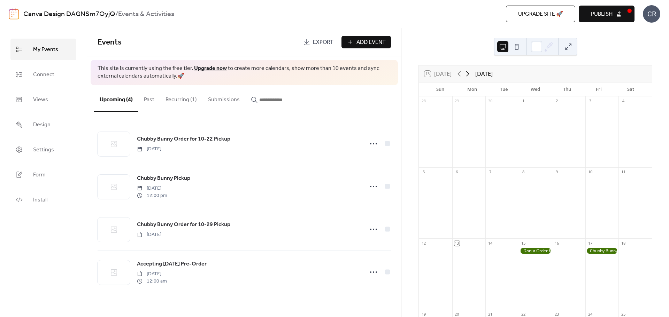
click at [470, 72] on icon at bounding box center [467, 74] width 8 height 8
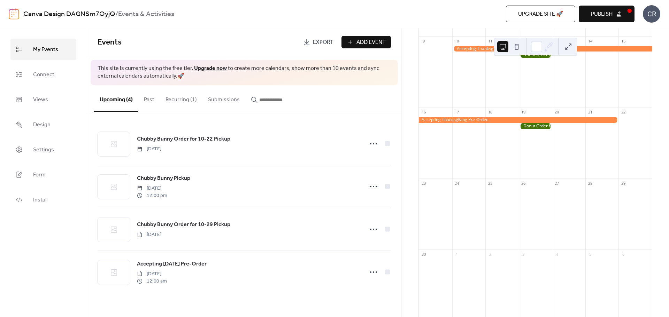
scroll to position [169, 0]
